Goal: Information Seeking & Learning: Get advice/opinions

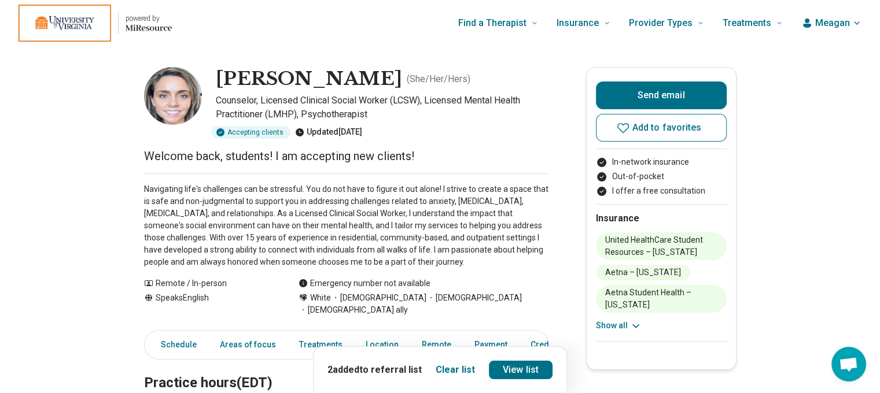
click at [835, 27] on span "Meagan" at bounding box center [832, 23] width 35 height 14
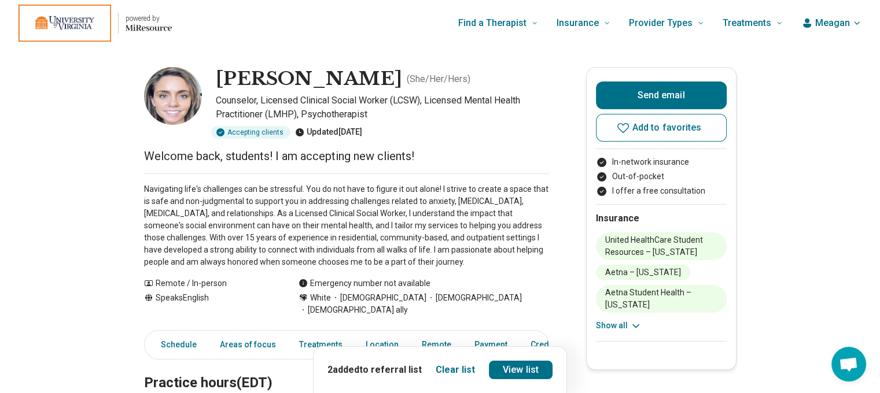
click at [835, 23] on span "Meagan" at bounding box center [832, 23] width 35 height 14
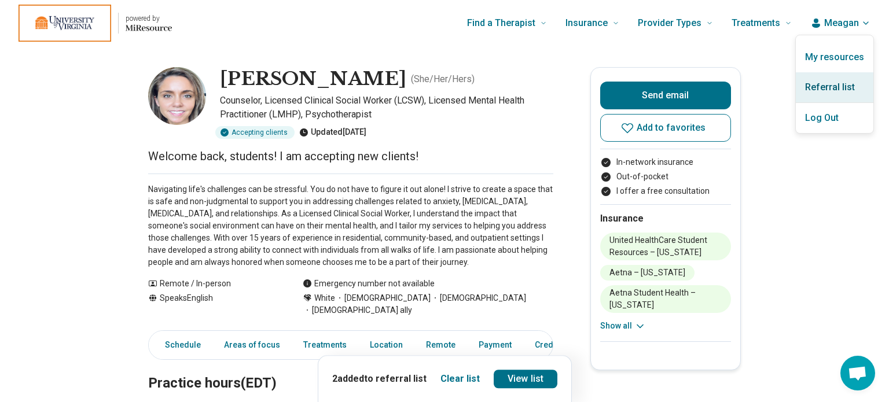
click at [829, 78] on link "Referral list" at bounding box center [835, 87] width 78 height 30
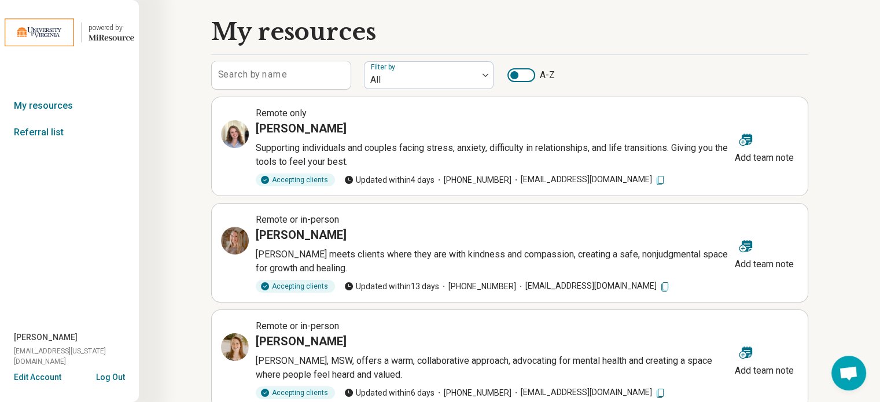
click at [112, 34] on icon "Miresource logo" at bounding box center [112, 37] width 46 height 9
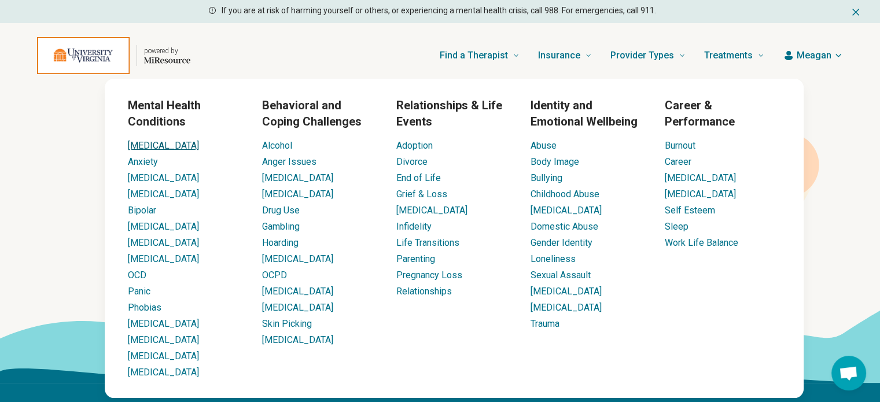
click at [137, 146] on link "[MEDICAL_DATA]" at bounding box center [163, 145] width 71 height 11
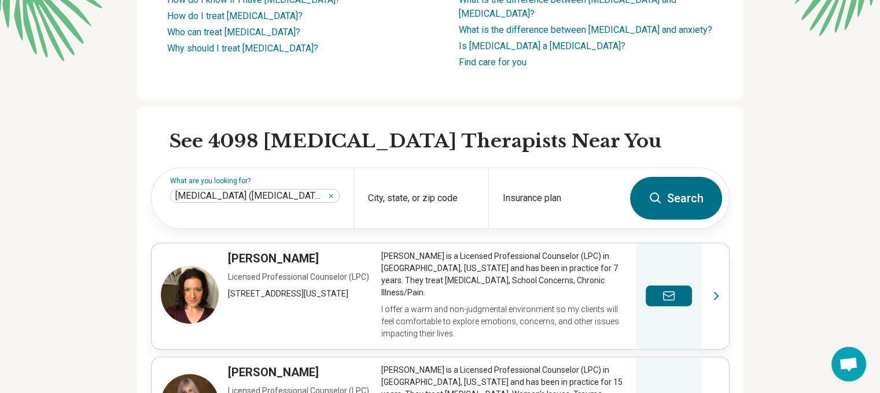
scroll to position [240, 0]
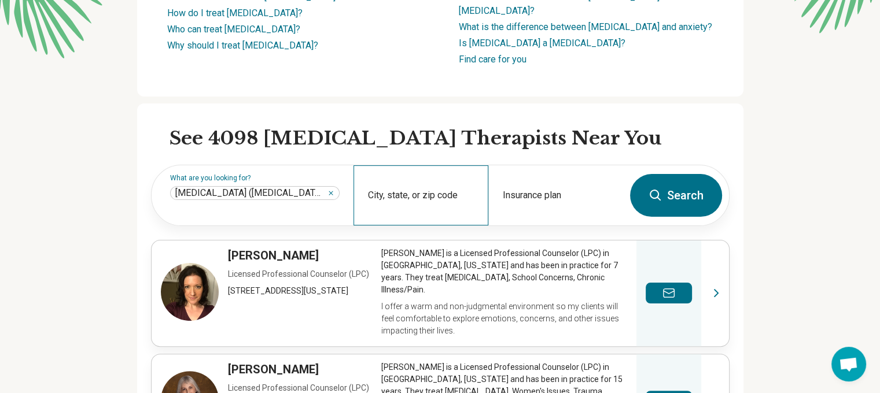
click at [424, 166] on div "City, state, or zip code" at bounding box center [421, 195] width 135 height 60
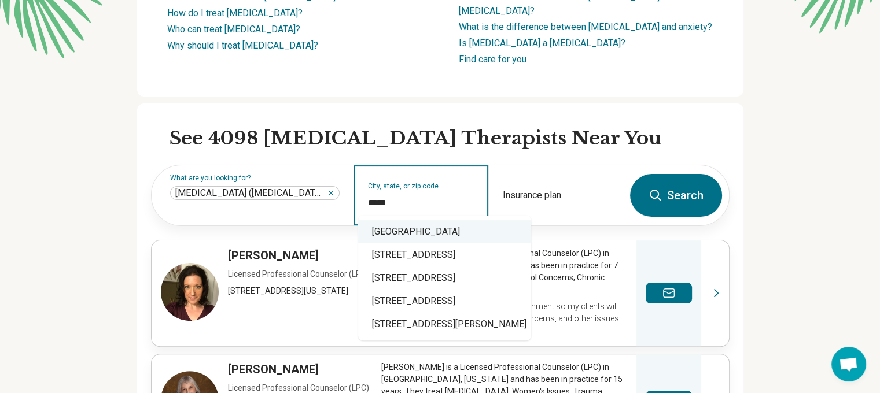
click at [443, 224] on div "Charlottesville, VA 22908" at bounding box center [444, 231] width 173 height 23
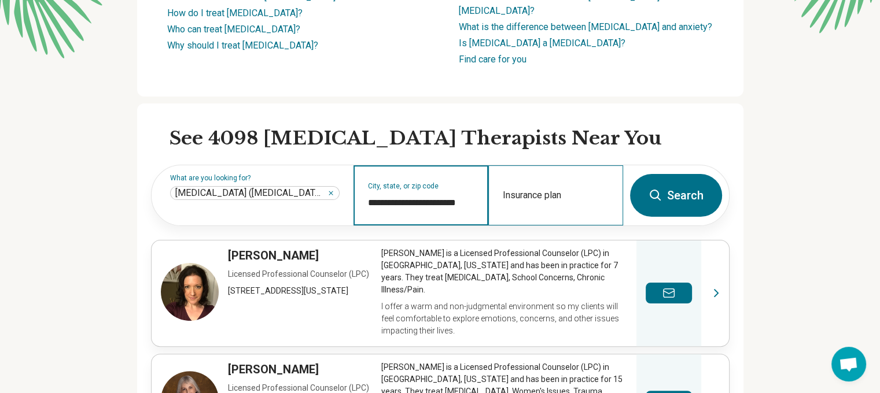
type input "**********"
click at [571, 174] on div "Insurance plan" at bounding box center [555, 195] width 135 height 60
click at [570, 176] on div "Insurance plan" at bounding box center [555, 195] width 135 height 60
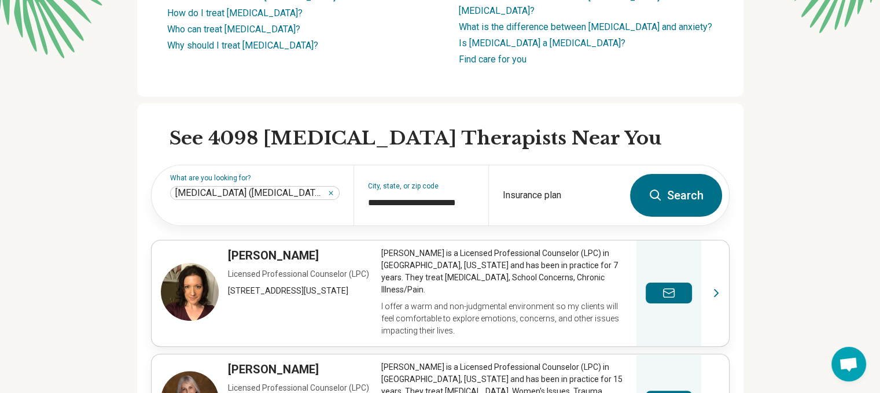
click at [664, 174] on button "Search" at bounding box center [676, 195] width 92 height 43
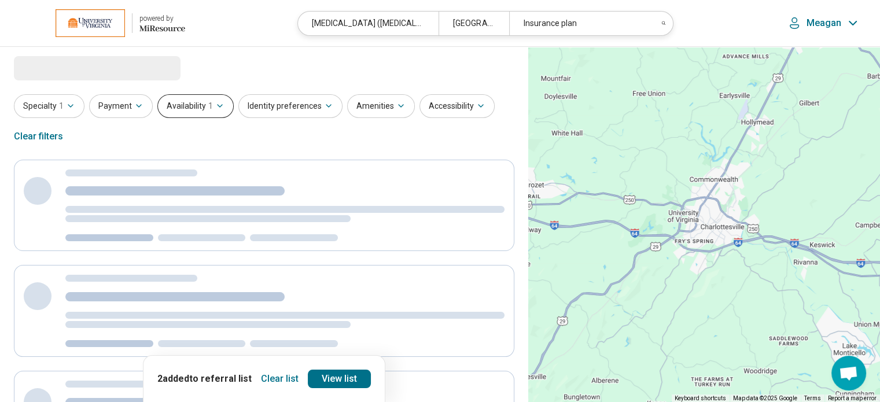
select select "***"
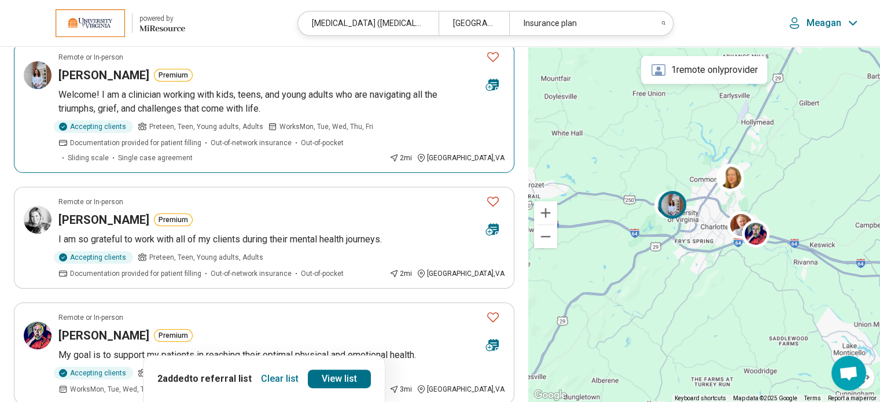
scroll to position [229, 0]
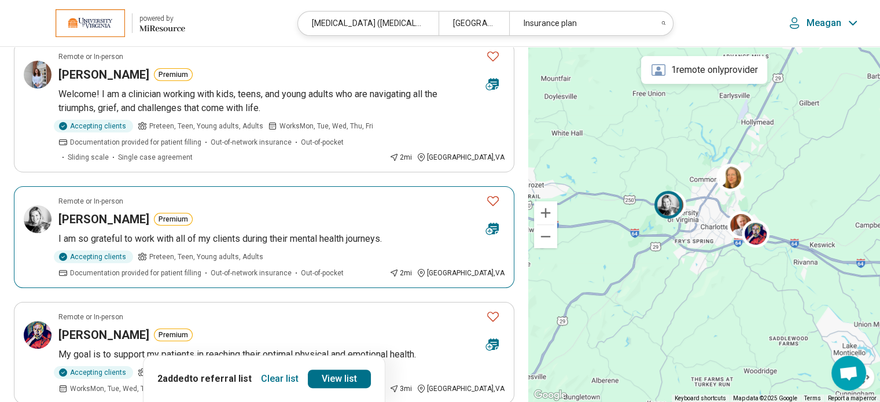
click at [138, 232] on p "I am so grateful to work with all of my clients during their mental health jour…" at bounding box center [281, 239] width 446 height 14
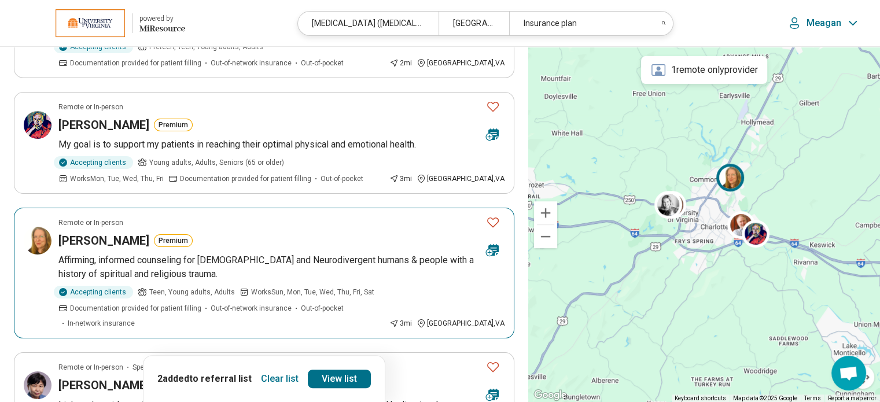
scroll to position [444, 0]
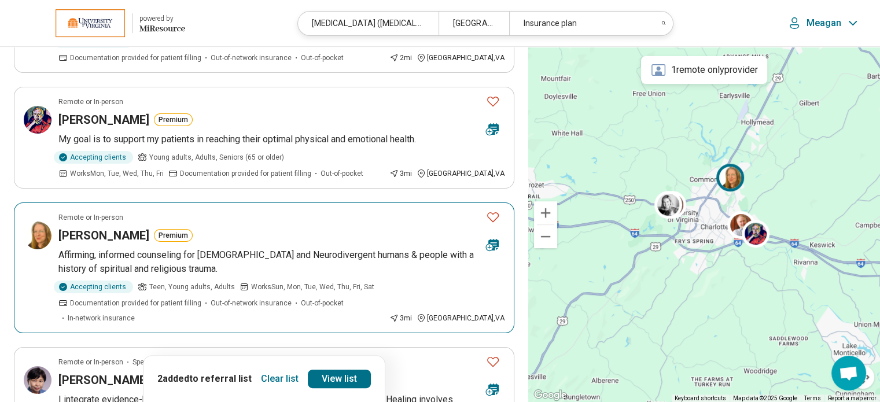
click at [149, 238] on h3 "Helen Dempsey-Henofer" at bounding box center [103, 235] width 91 height 16
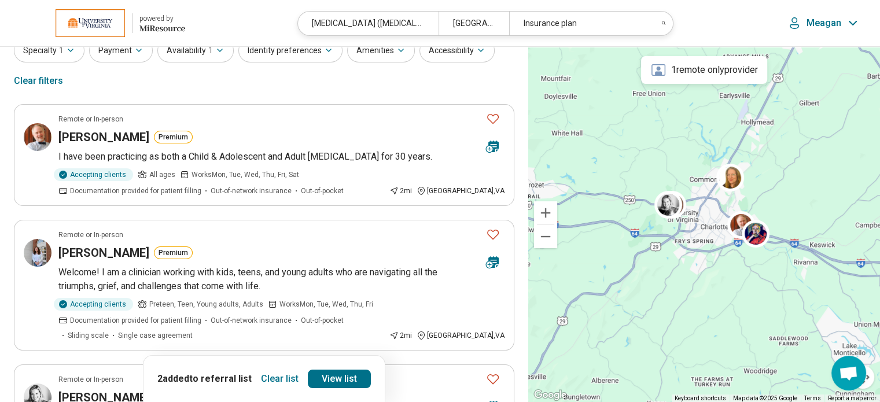
scroll to position [0, 0]
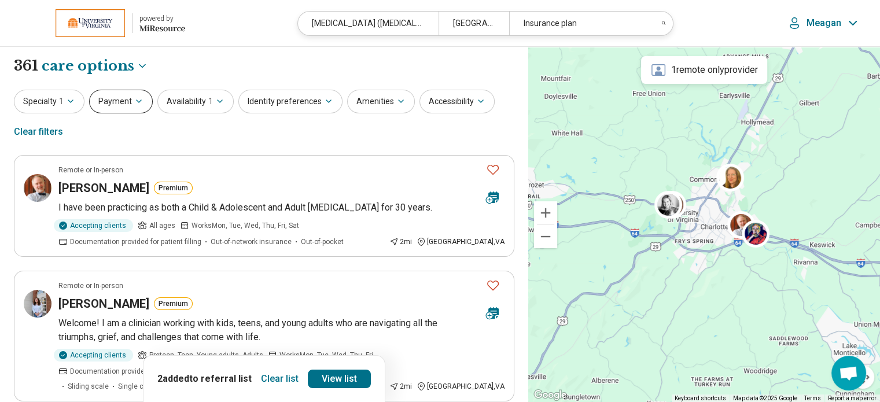
click at [137, 99] on icon "button" at bounding box center [138, 101] width 9 height 9
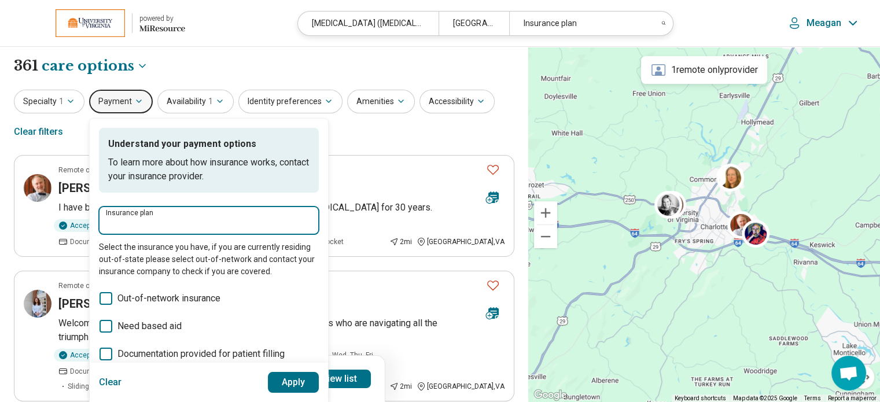
click at [133, 223] on input "Insurance plan" at bounding box center [209, 224] width 206 height 14
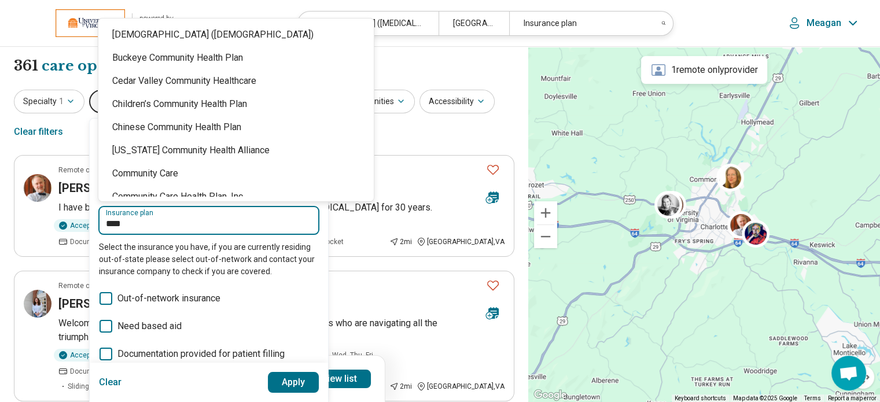
type input "*****"
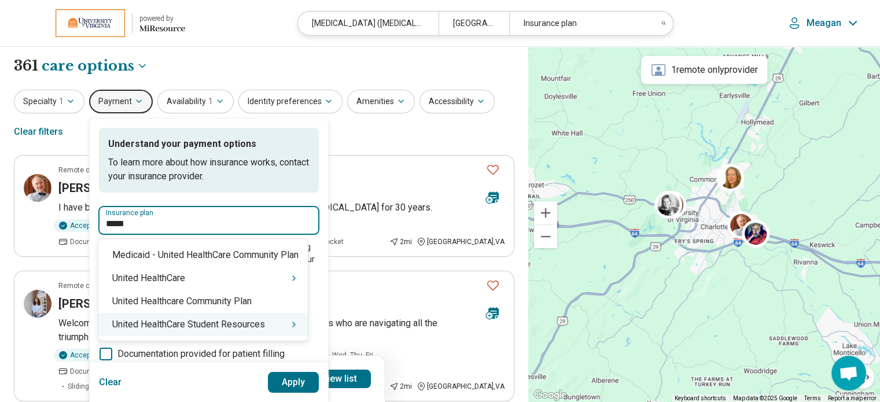
click at [291, 326] on div "United HealthCare Student Resources" at bounding box center [202, 324] width 209 height 23
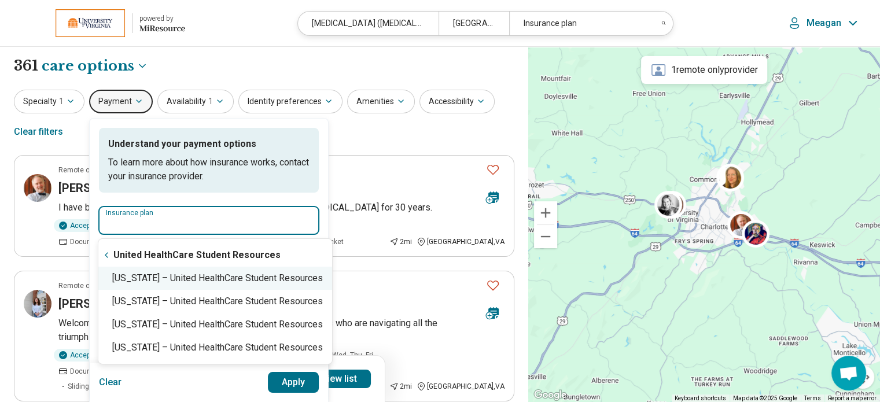
click at [246, 284] on div "Virginia – United HealthCare Student Resources" at bounding box center [215, 278] width 234 height 23
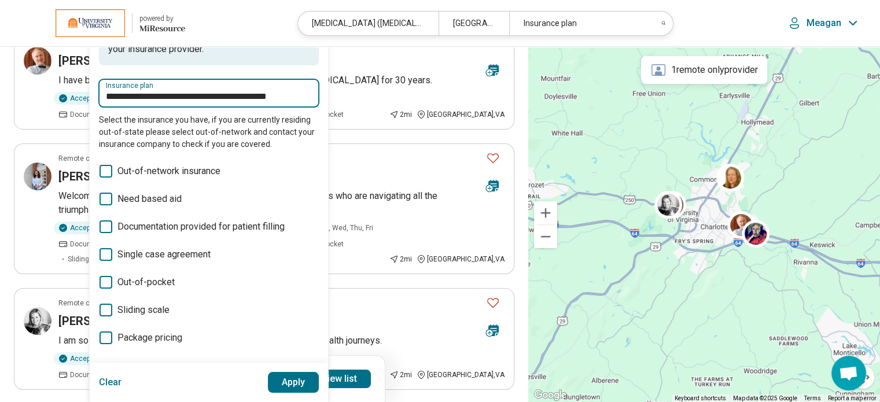
scroll to position [148, 0]
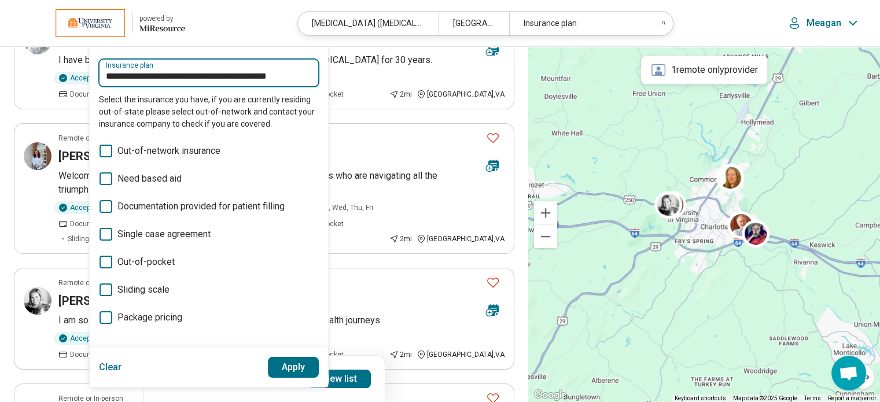
type input "**********"
click at [280, 367] on button "Apply" at bounding box center [293, 367] width 51 height 21
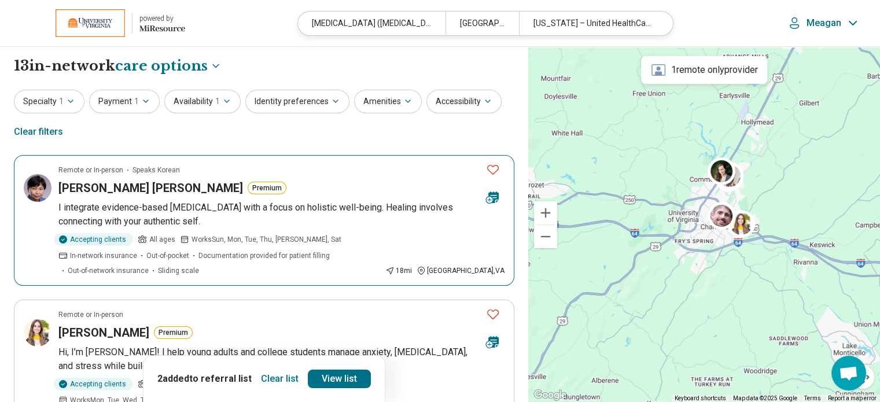
click at [229, 234] on span "Works Sun, Mon, Tue, Thu, Fri, Sat" at bounding box center [267, 239] width 150 height 10
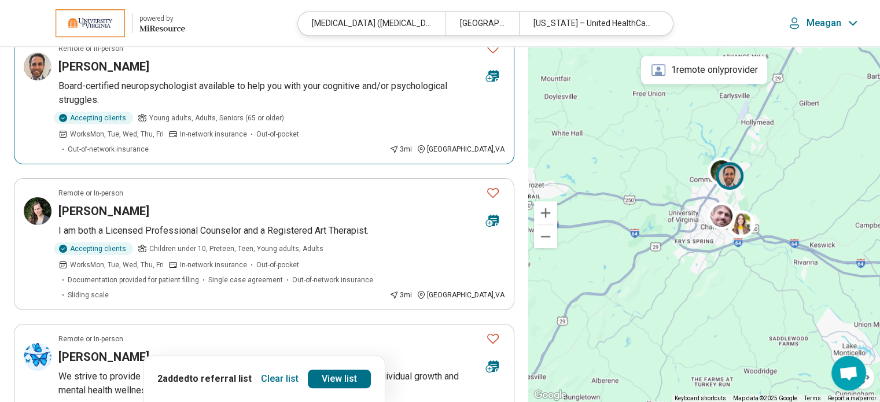
scroll to position [865, 0]
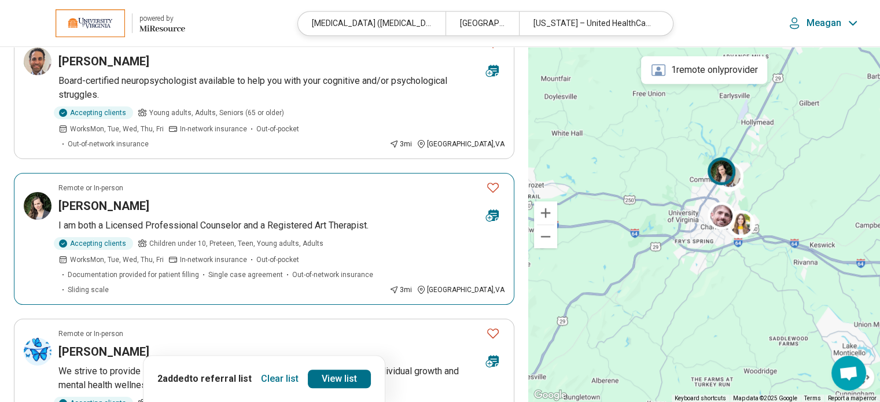
click at [102, 198] on h3 "[PERSON_NAME]" at bounding box center [103, 206] width 91 height 16
click at [492, 181] on icon "Favorite" at bounding box center [493, 188] width 14 height 14
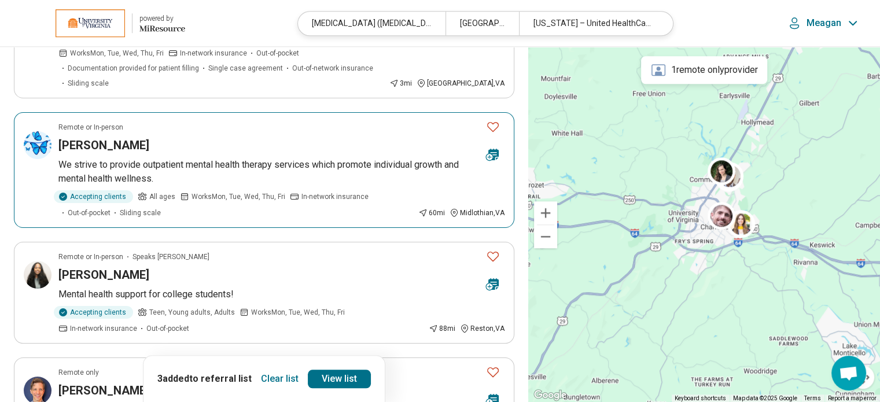
scroll to position [1077, 0]
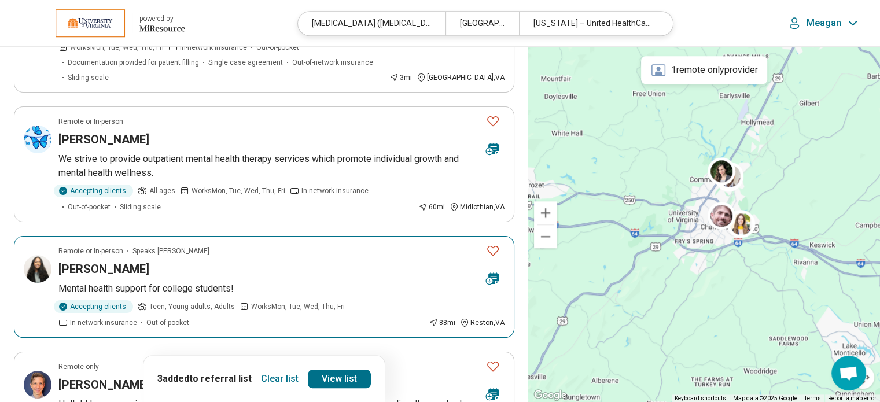
click at [116, 261] on h3 "Naomi Yohannes" at bounding box center [103, 269] width 91 height 16
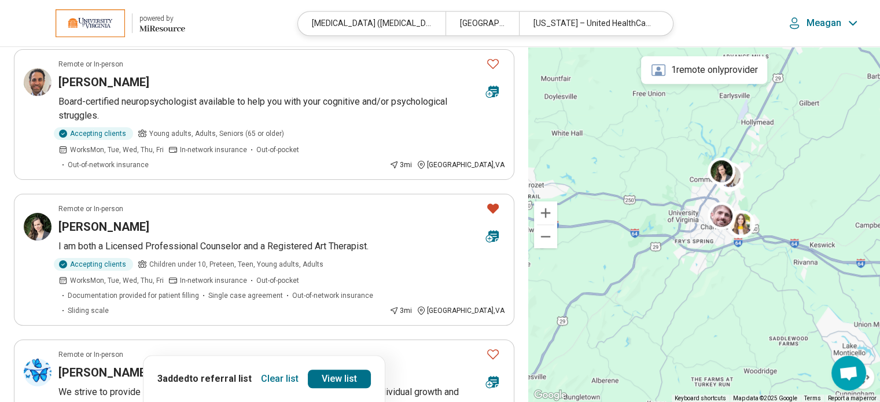
scroll to position [837, 0]
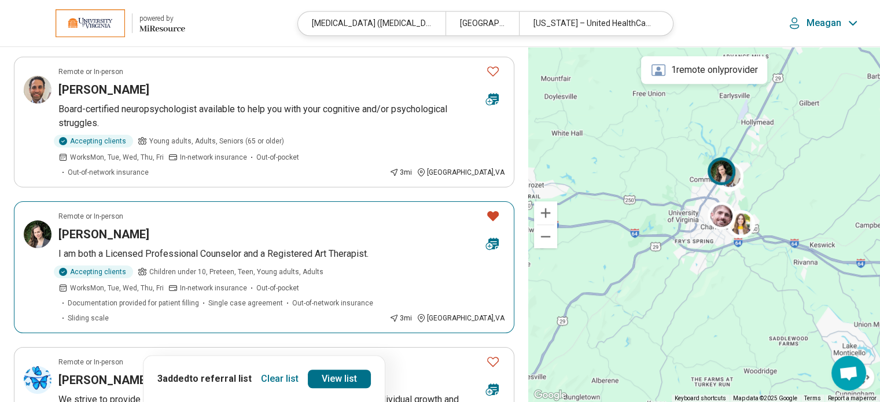
drag, startPoint x: 271, startPoint y: 222, endPoint x: 224, endPoint y: 237, distance: 49.8
drag, startPoint x: 224, startPoint y: 237, endPoint x: 8, endPoint y: 139, distance: 237.5
click at [8, 139] on div "**********" at bounding box center [264, 116] width 528 height 1813
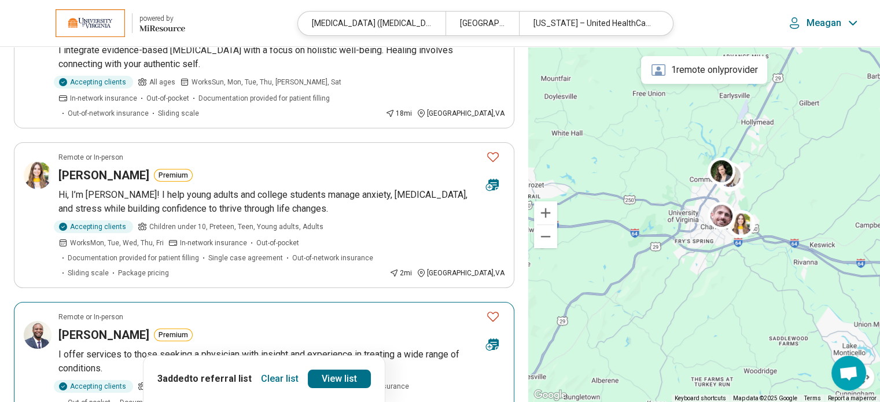
scroll to position [0, 0]
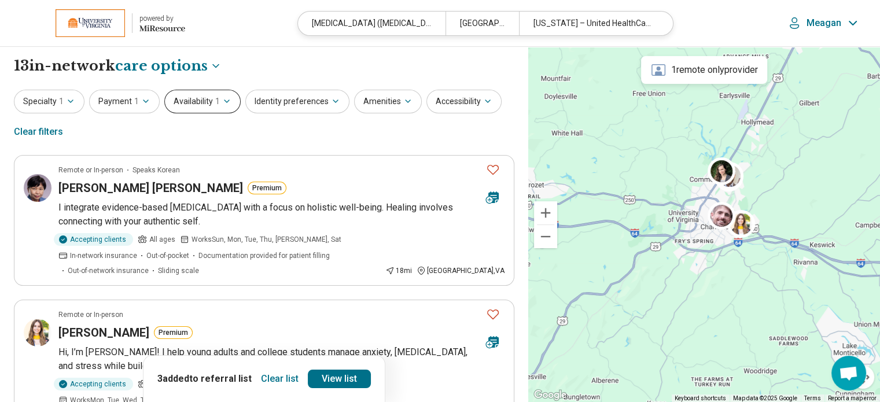
click at [227, 102] on icon "button" at bounding box center [226, 101] width 9 height 9
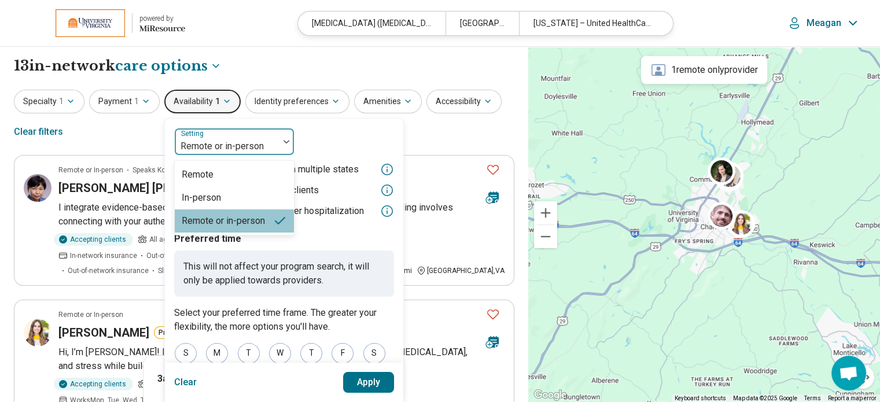
click at [220, 140] on div at bounding box center [226, 146] width 95 height 16
click at [214, 194] on div "In-person" at bounding box center [201, 198] width 39 height 14
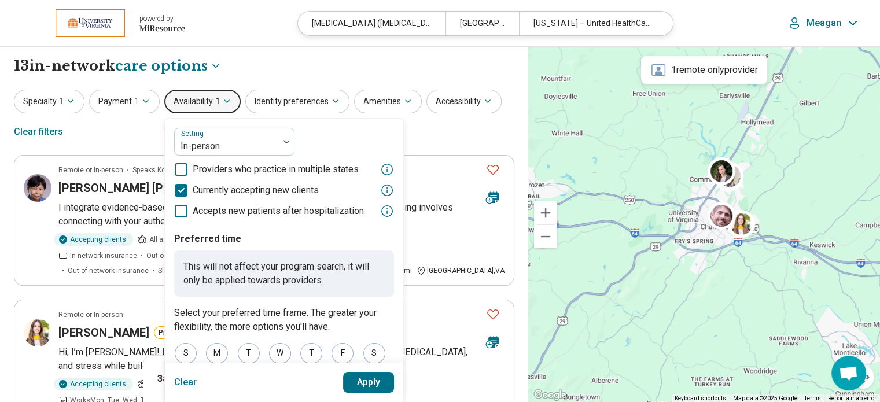
click at [366, 381] on button "Apply" at bounding box center [368, 382] width 51 height 21
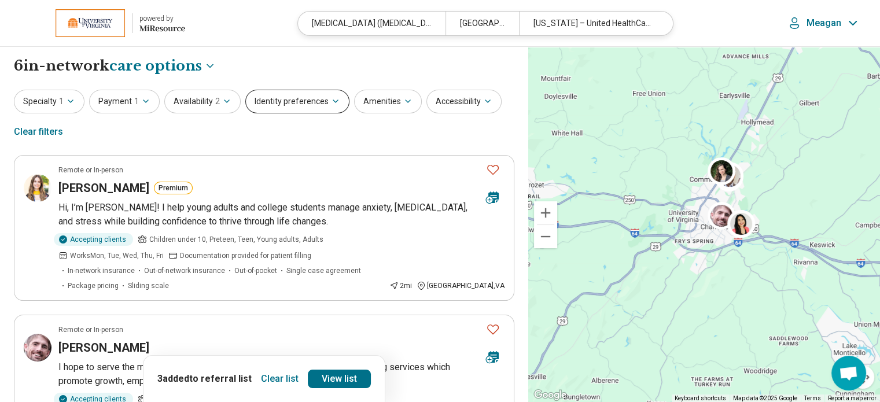
click at [283, 111] on button "Identity preferences" at bounding box center [297, 102] width 104 height 24
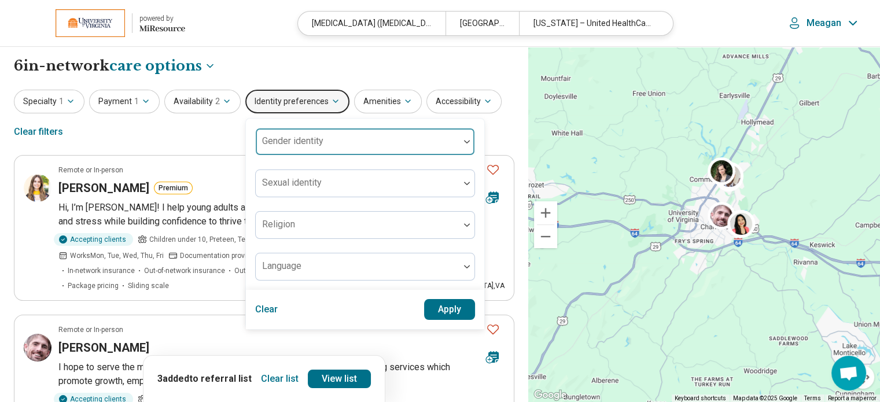
click at [286, 137] on label "Gender identity" at bounding box center [292, 140] width 61 height 11
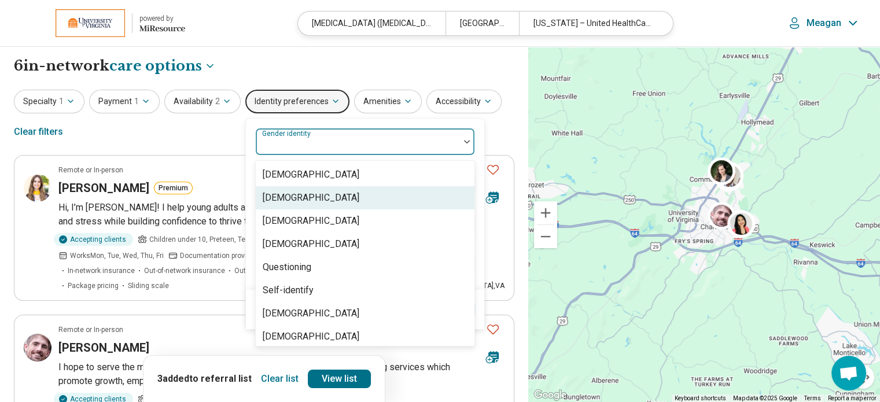
click at [289, 196] on div "Cisgender Woman" at bounding box center [311, 198] width 97 height 14
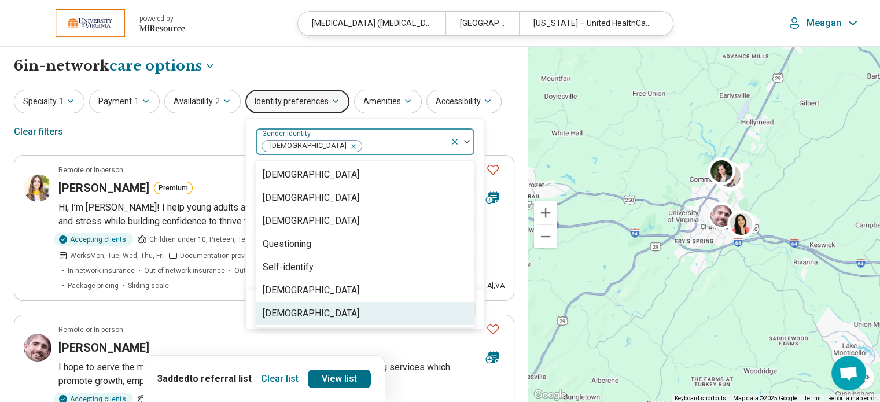
click at [297, 312] on div "Transgender Woman" at bounding box center [311, 314] width 97 height 14
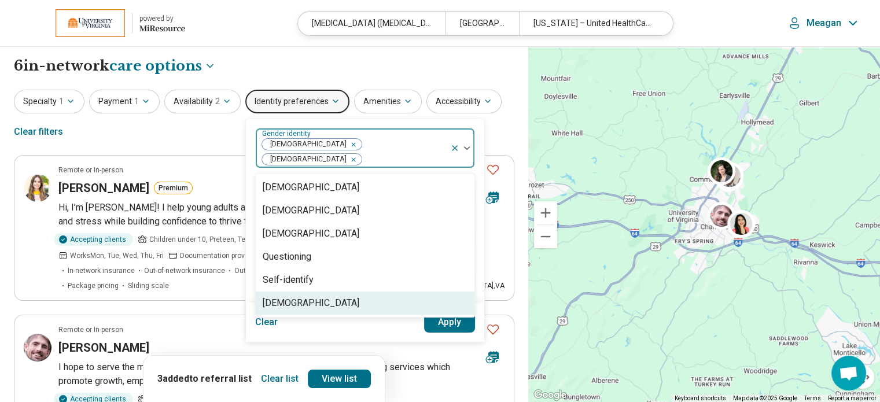
click at [439, 314] on button "Apply" at bounding box center [449, 322] width 51 height 21
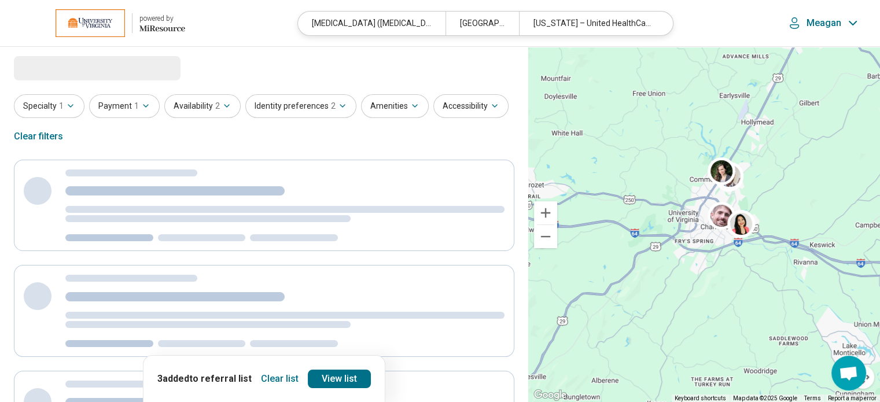
select select "***"
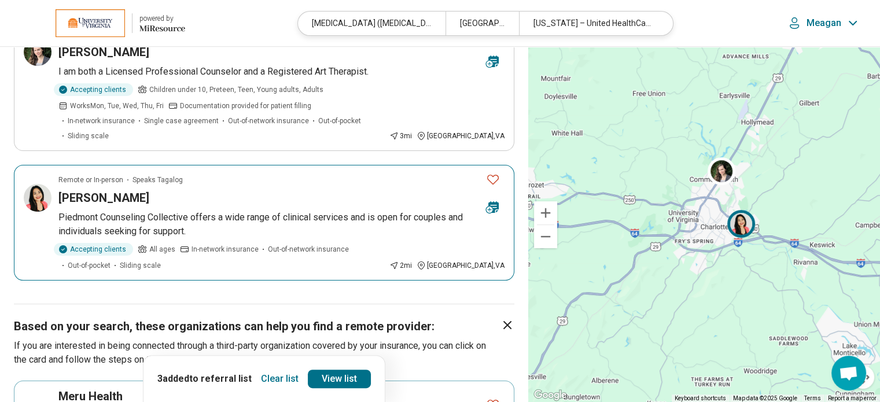
scroll to position [316, 0]
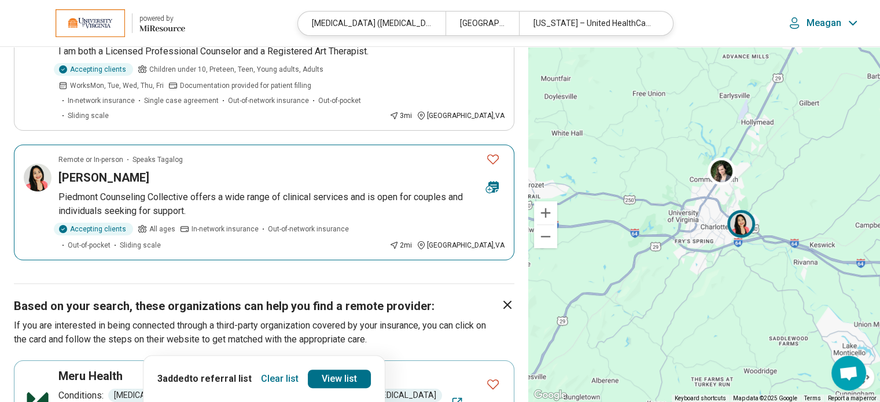
click at [98, 170] on h3 "[PERSON_NAME]" at bounding box center [103, 178] width 91 height 16
click at [492, 154] on icon "Favorite" at bounding box center [493, 159] width 12 height 10
click at [492, 152] on icon "Favorite" at bounding box center [493, 159] width 14 height 14
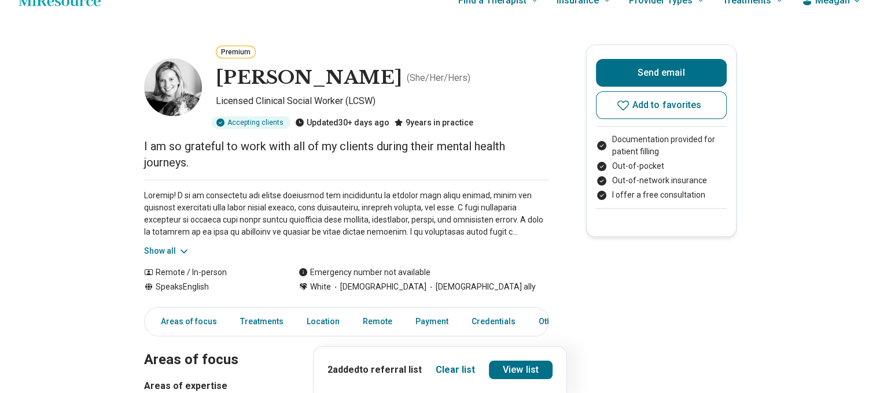
scroll to position [25, 0]
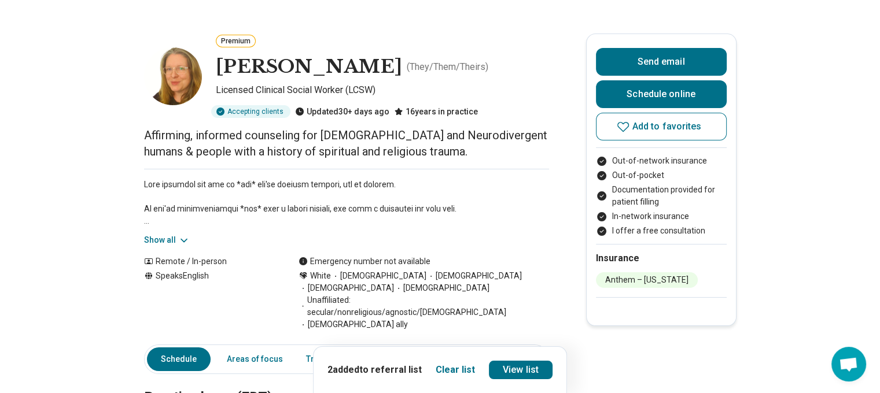
scroll to position [34, 0]
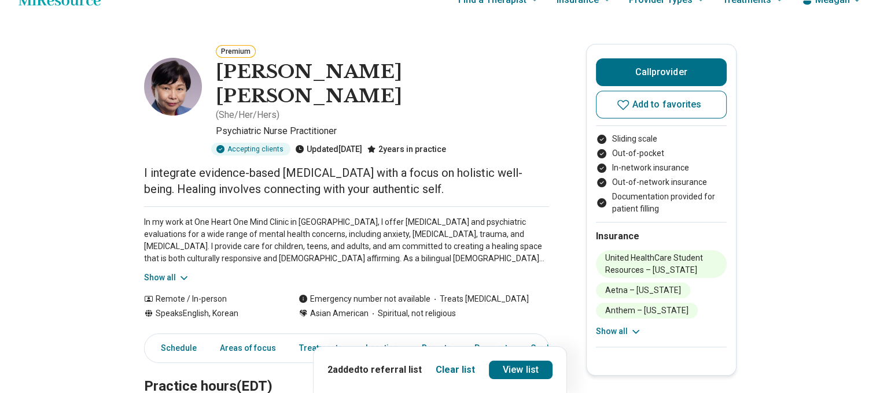
scroll to position [37, 0]
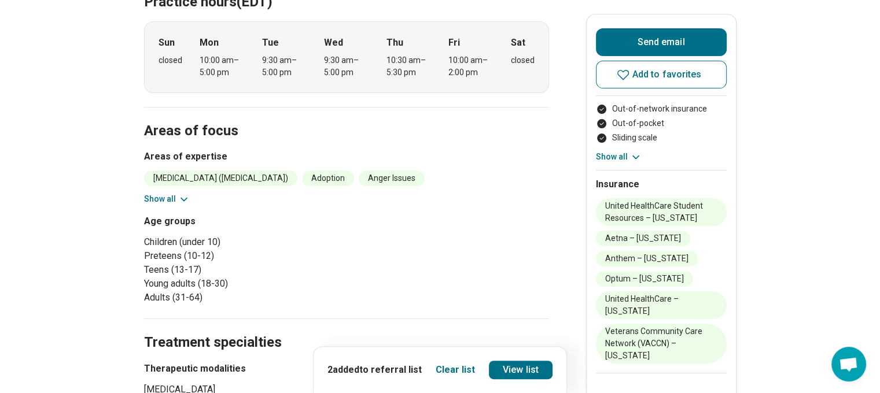
scroll to position [380, 0]
click at [169, 193] on button "Show all" at bounding box center [167, 199] width 46 height 12
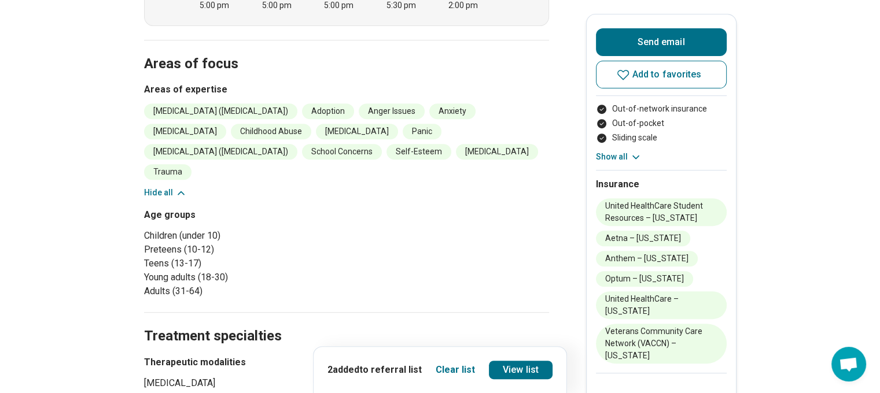
scroll to position [384, 0]
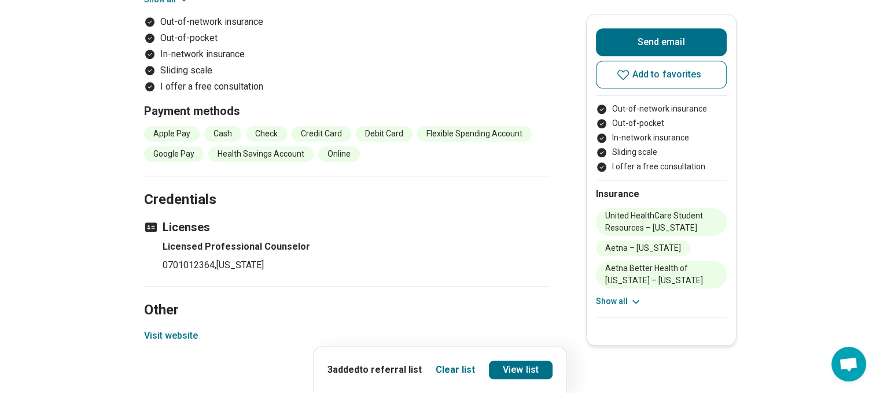
scroll to position [1089, 0]
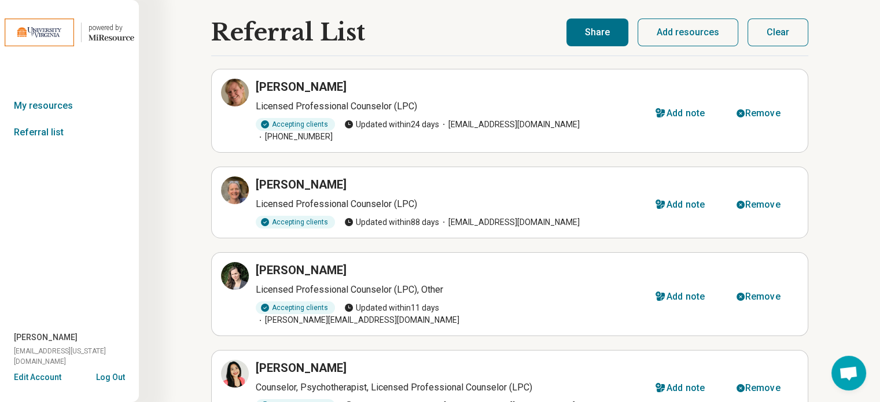
click at [615, 30] on button "Share" at bounding box center [597, 33] width 62 height 28
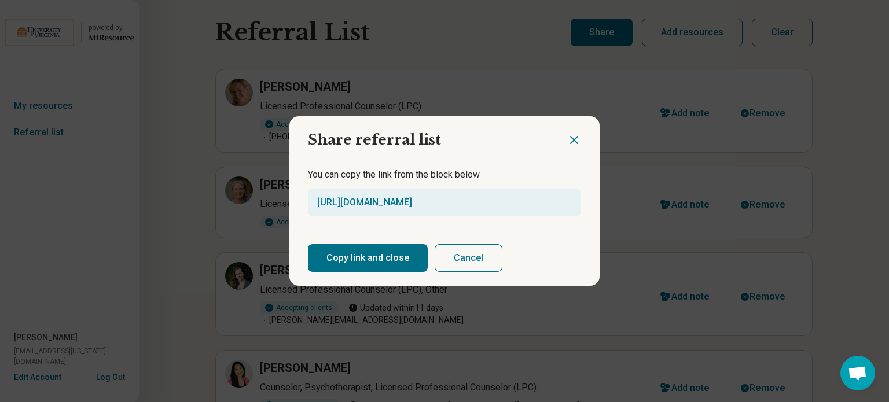
click at [381, 259] on button "Copy link and close" at bounding box center [368, 258] width 120 height 28
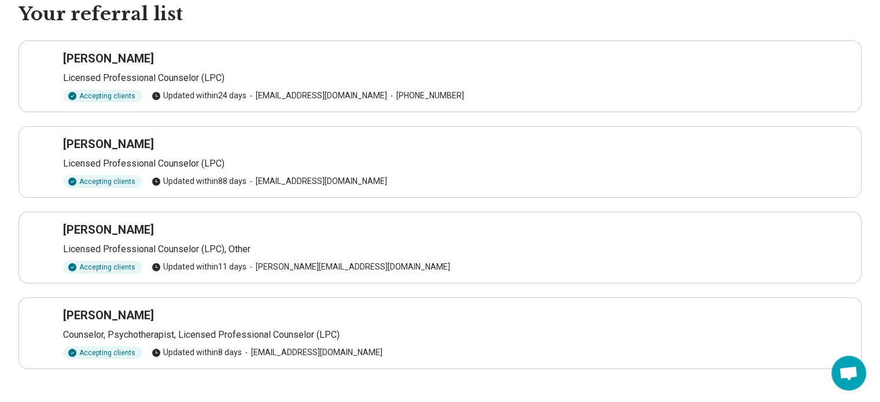
scroll to position [57, 0]
